Goal: Check status: Check status

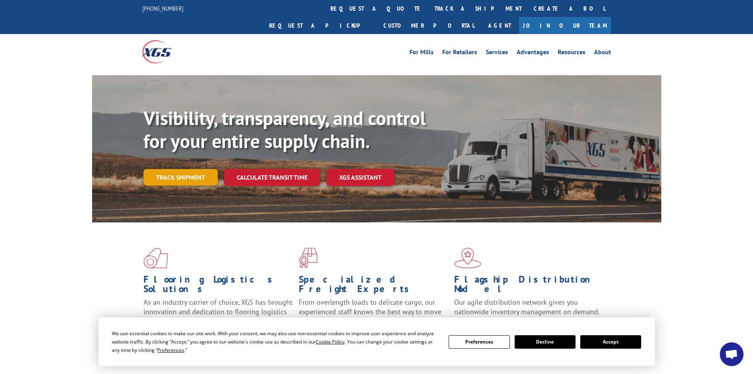
click at [162, 169] on link "Track shipment" at bounding box center [181, 177] width 74 height 17
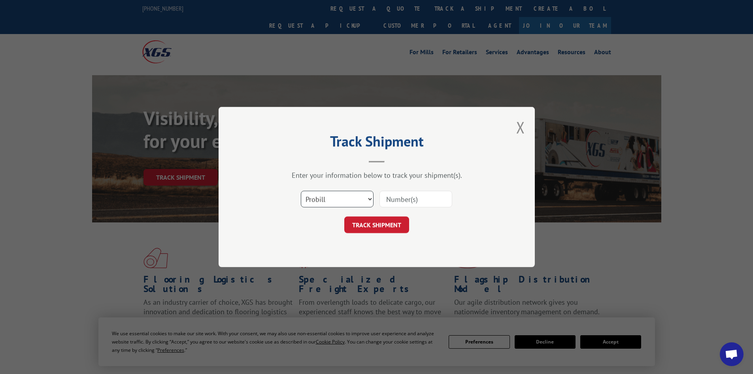
click at [344, 193] on select "Select category... Probill BOL PO" at bounding box center [337, 199] width 73 height 17
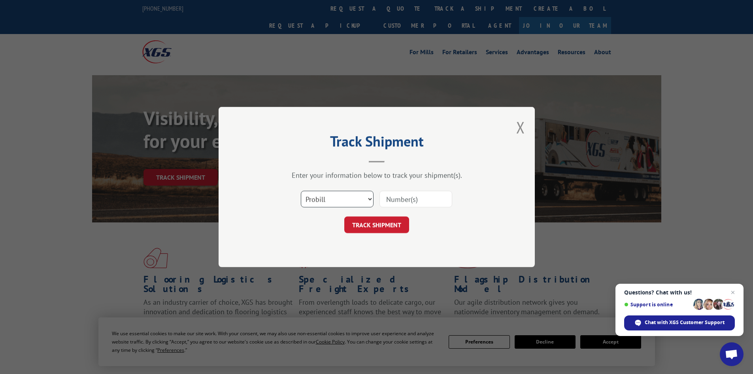
select select "po"
click at [301, 191] on select "Select category... Probill BOL PO" at bounding box center [337, 199] width 73 height 17
click at [411, 200] on input at bounding box center [416, 199] width 73 height 17
type input "F7504"
click button "TRACK SHIPMENT" at bounding box center [376, 224] width 65 height 17
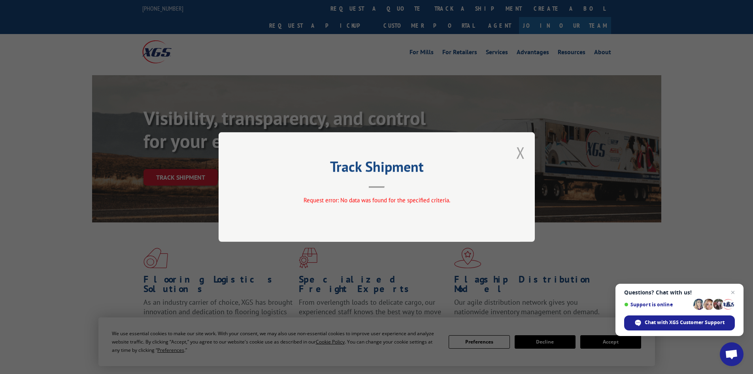
click at [523, 151] on button "Close modal" at bounding box center [520, 152] width 9 height 21
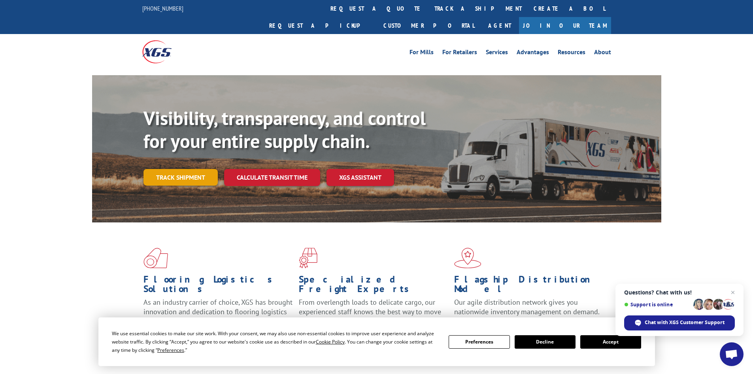
click at [170, 169] on link "Track shipment" at bounding box center [181, 177] width 74 height 17
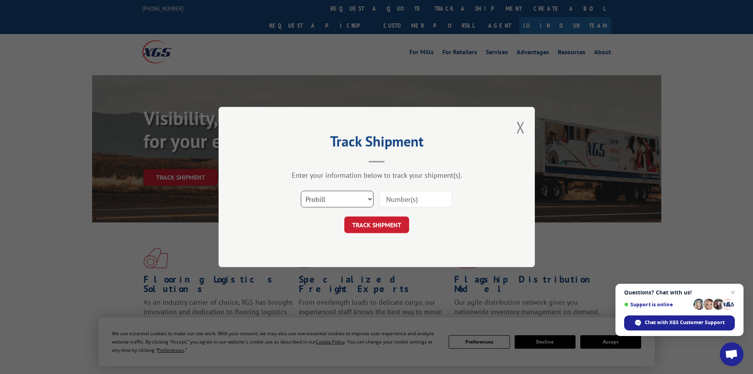
click at [325, 202] on select "Select category... Probill BOL PO" at bounding box center [337, 199] width 73 height 17
select select "po"
click at [301, 191] on select "Select category... Probill BOL PO" at bounding box center [337, 199] width 73 height 17
click at [399, 200] on input at bounding box center [416, 199] width 73 height 17
type input "F7504"
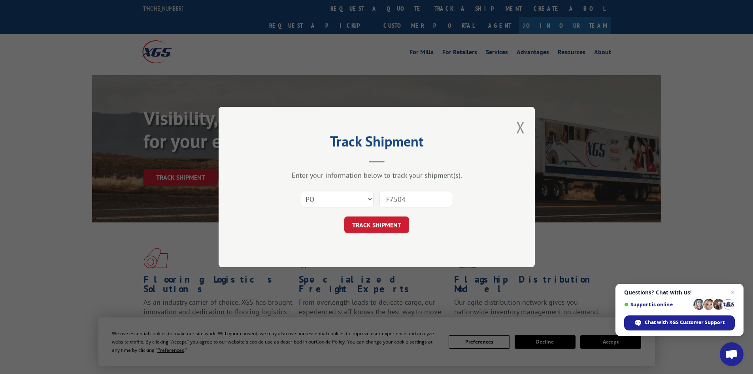
click button "TRACK SHIPMENT" at bounding box center [376, 224] width 65 height 17
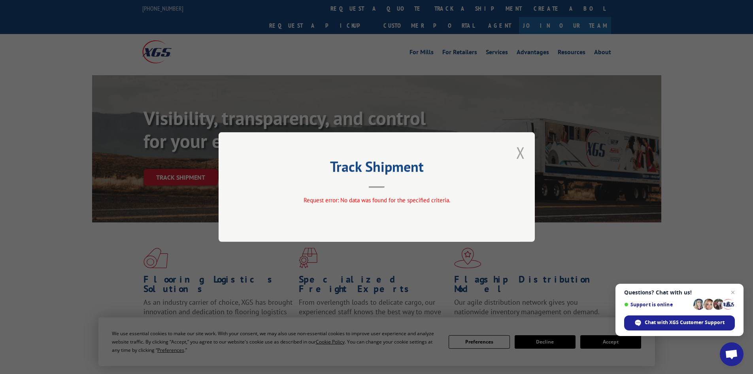
click at [524, 152] on button "Close modal" at bounding box center [520, 152] width 9 height 21
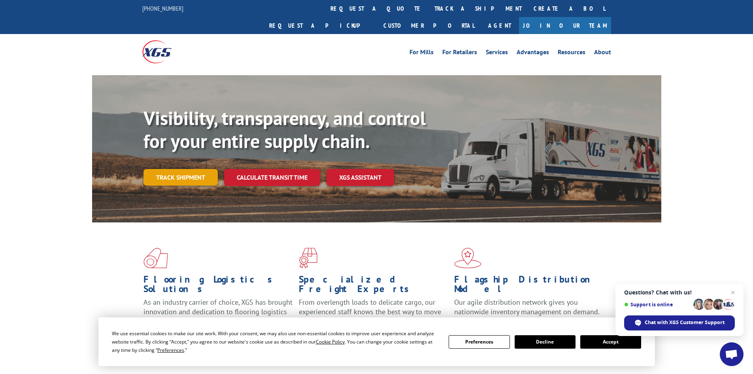
click at [168, 169] on link "Track shipment" at bounding box center [181, 177] width 74 height 17
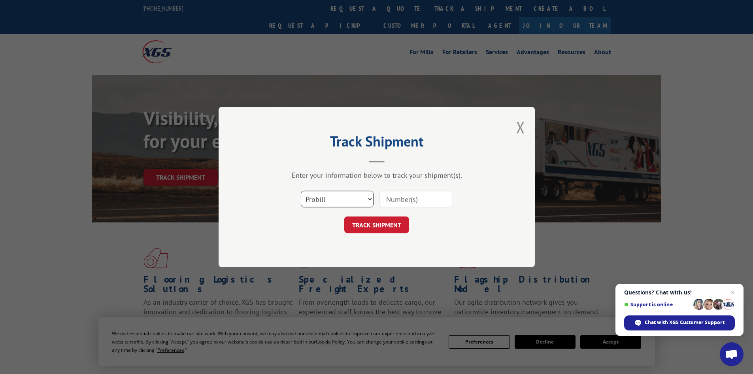
click at [340, 199] on select "Select category... Probill BOL PO" at bounding box center [337, 199] width 73 height 17
select select "po"
click at [301, 191] on select "Select category... Probill BOL PO" at bounding box center [337, 199] width 73 height 17
click at [422, 198] on input at bounding box center [416, 199] width 73 height 17
type input "F 7504"
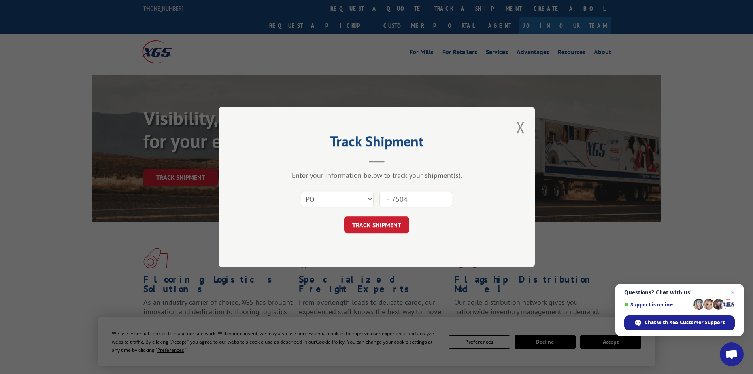
click button "TRACK SHIPMENT" at bounding box center [376, 224] width 65 height 17
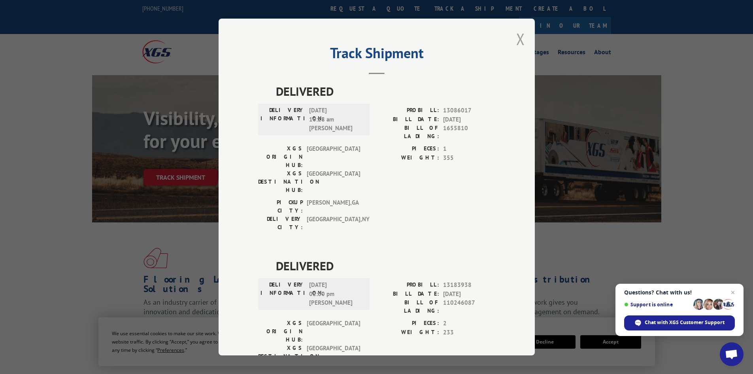
click at [517, 38] on button "Close modal" at bounding box center [520, 38] width 9 height 21
